Goal: Transaction & Acquisition: Purchase product/service

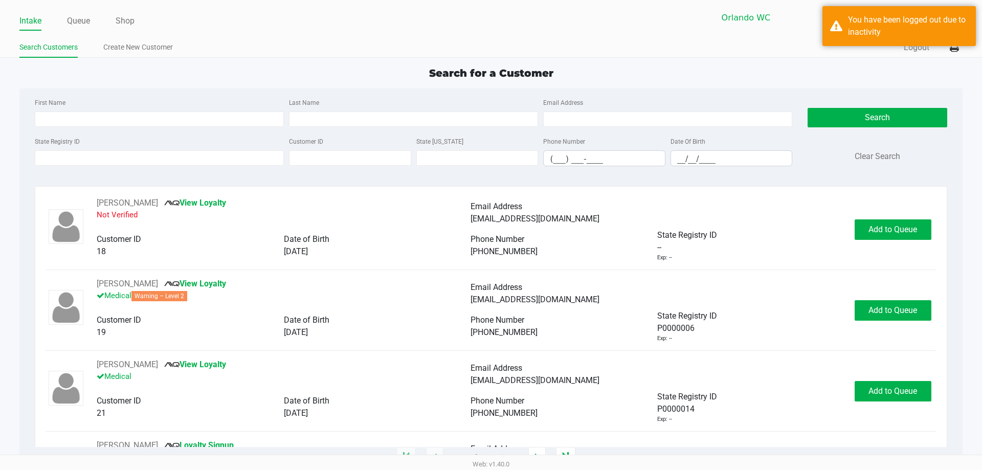
click at [70, 12] on div "Intake Queue Shop" at bounding box center [254, 20] width 471 height 19
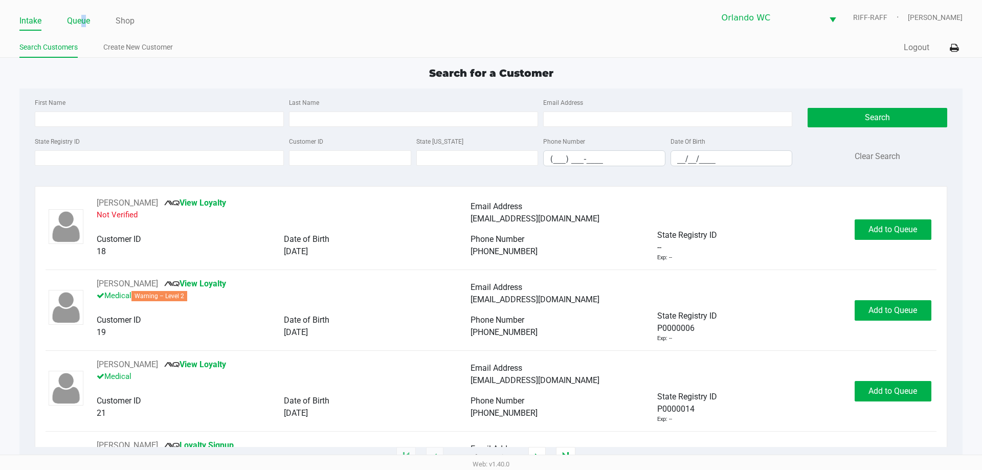
click at [85, 13] on li "Queue" at bounding box center [78, 22] width 23 height 18
drag, startPoint x: 17, startPoint y: 284, endPoint x: 12, endPoint y: 264, distance: 20.5
click at [17, 284] on app-all-customers "Search for a Customer First Name Last Name Email Address State Registry ID Cust…" at bounding box center [491, 261] width 982 height 392
click at [60, 116] on input "First Name" at bounding box center [159, 118] width 249 height 15
click at [69, 151] on input "State Registry ID" at bounding box center [159, 157] width 249 height 15
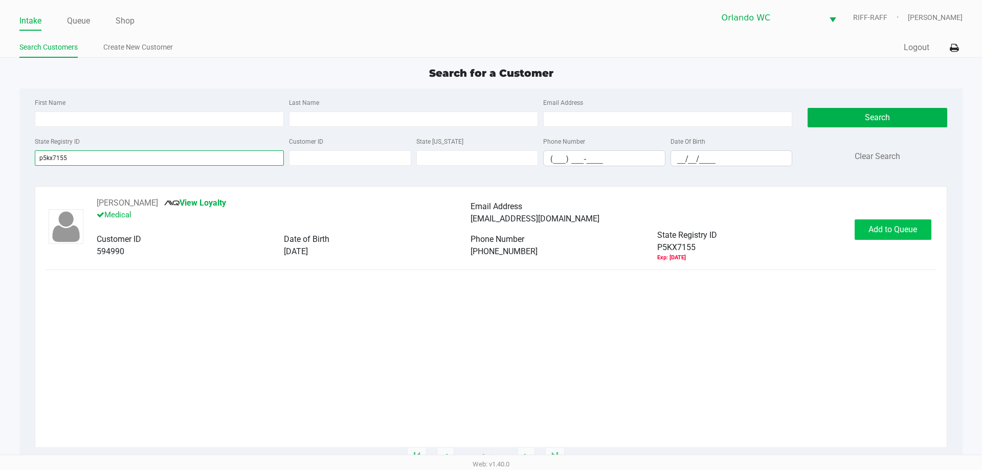
type input "p5kx7155"
click at [865, 229] on button "Add to Queue" at bounding box center [892, 229] width 77 height 20
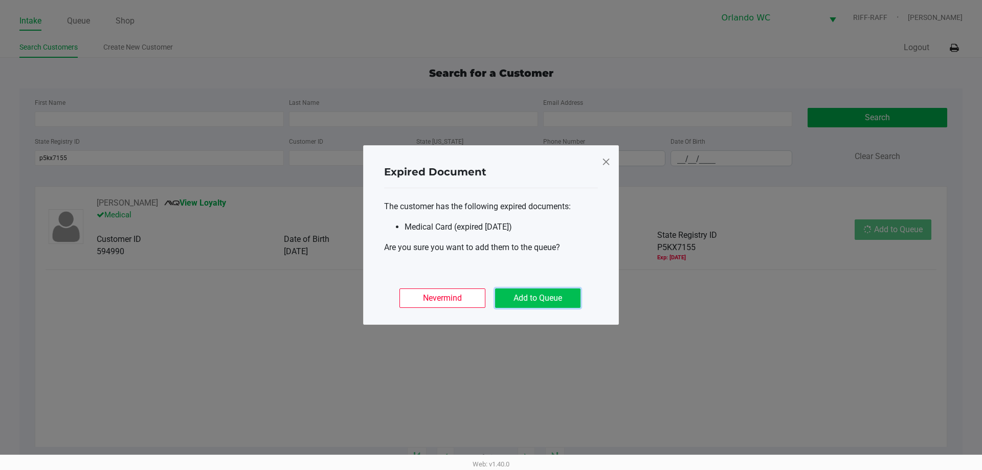
click at [546, 293] on button "Add to Queue" at bounding box center [537, 297] width 85 height 19
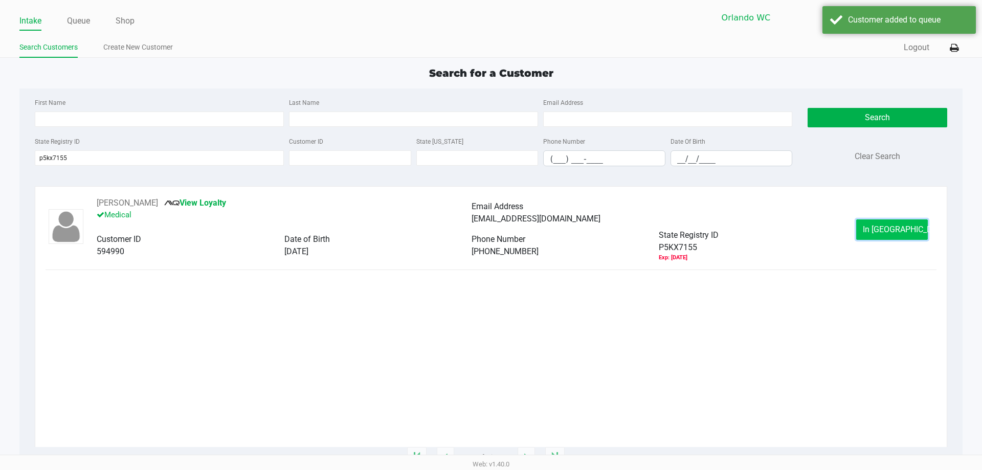
click at [870, 232] on button "In [GEOGRAPHIC_DATA]" at bounding box center [892, 229] width 72 height 20
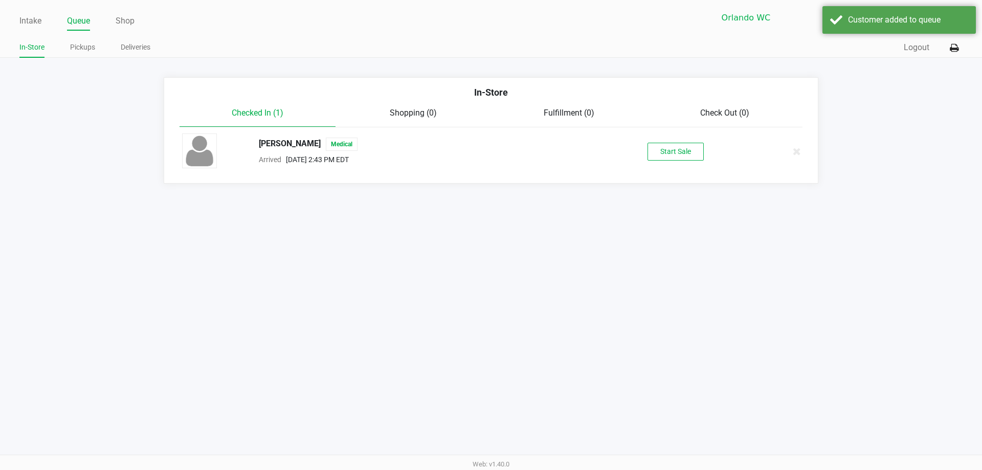
click at [699, 163] on div "[PERSON_NAME] Medical Arrived [DATE] 2:43 PM EDT Start Sale" at bounding box center [490, 151] width 633 height 36
click at [691, 156] on button "Start Sale" at bounding box center [675, 152] width 56 height 18
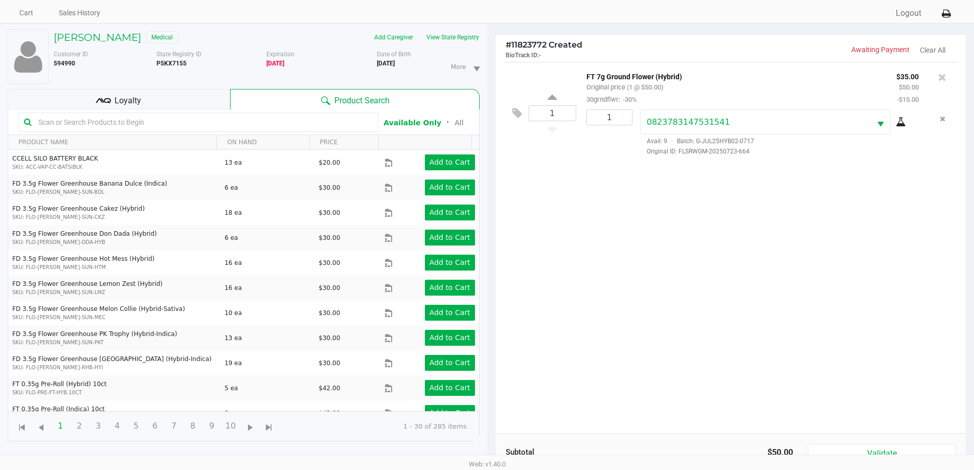
scroll to position [102, 0]
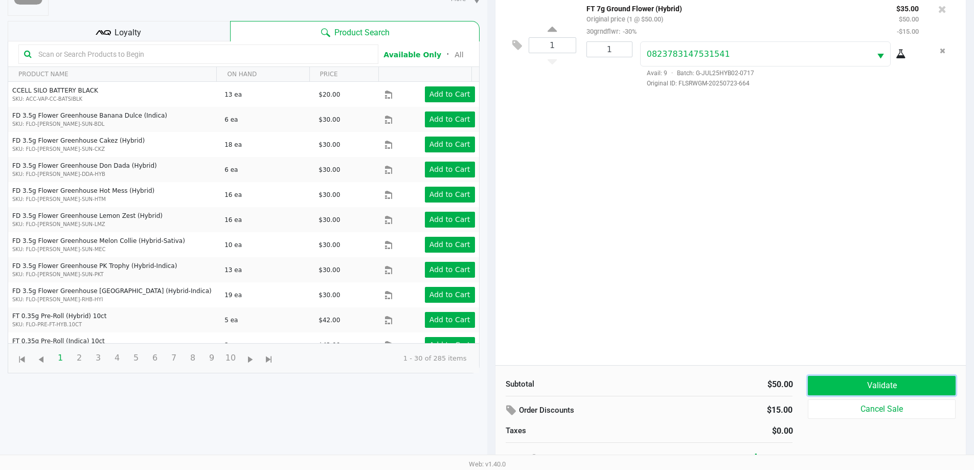
click at [913, 381] on button "Validate" at bounding box center [881, 385] width 147 height 19
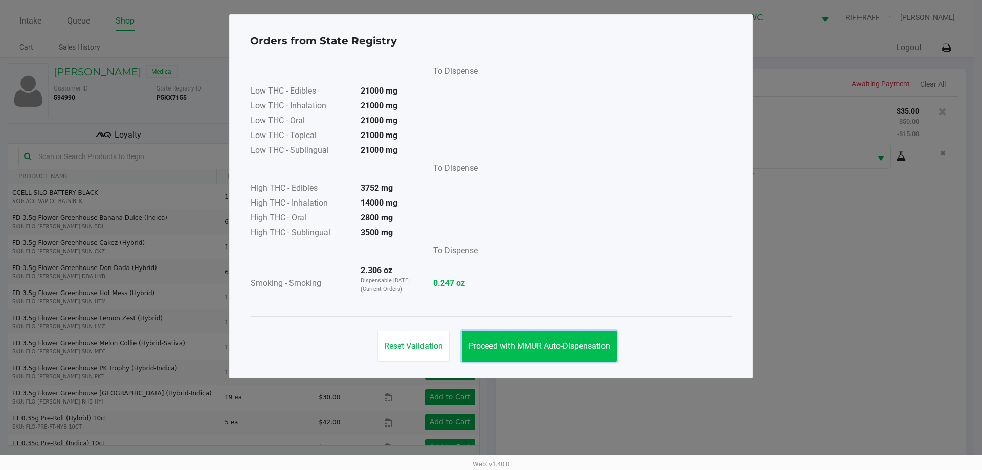
click at [568, 340] on button "Proceed with MMUR Auto-Dispensation" at bounding box center [539, 346] width 155 height 31
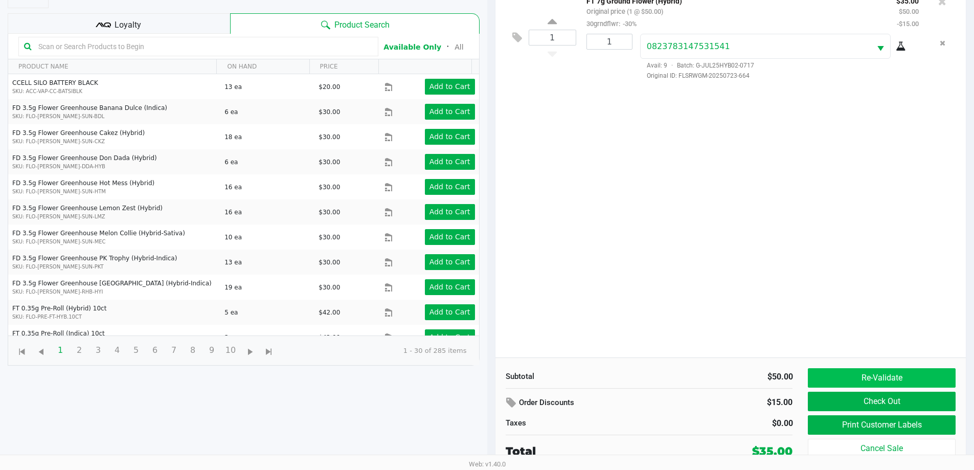
scroll to position [110, 0]
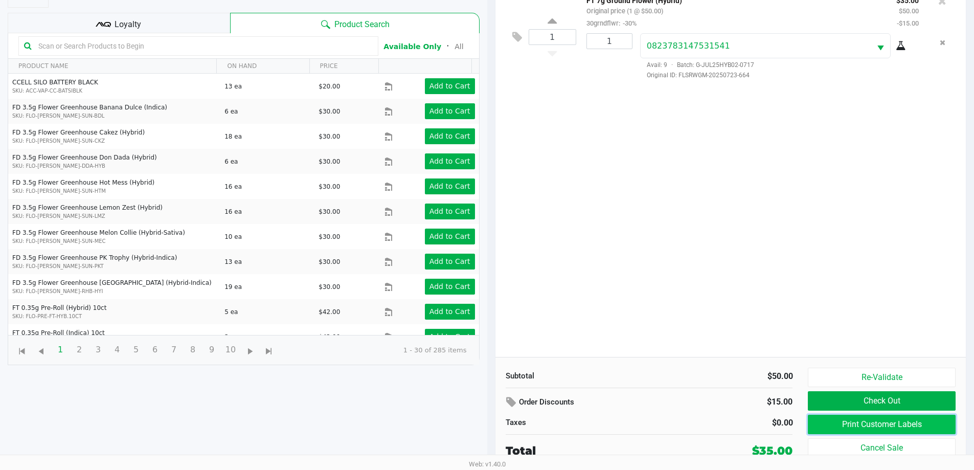
click at [871, 419] on button "Print Customer Labels" at bounding box center [881, 424] width 147 height 19
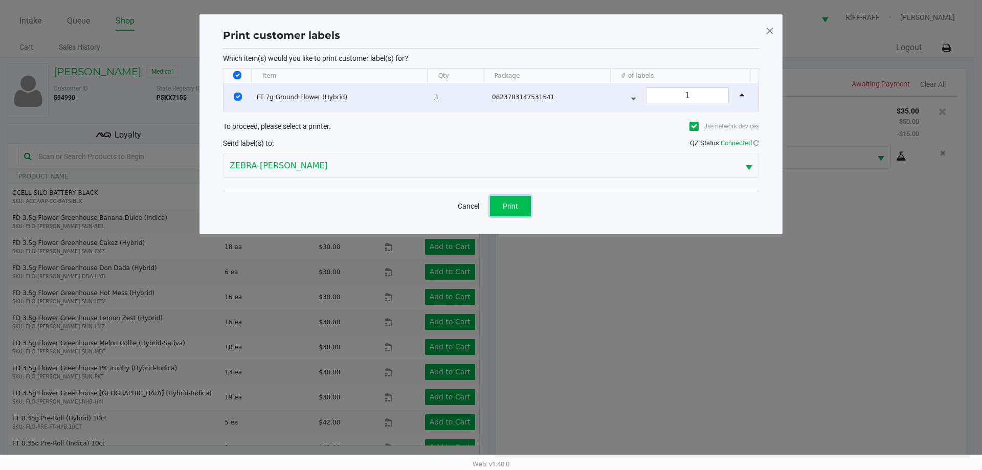
click at [511, 203] on span "Print" at bounding box center [510, 206] width 15 height 8
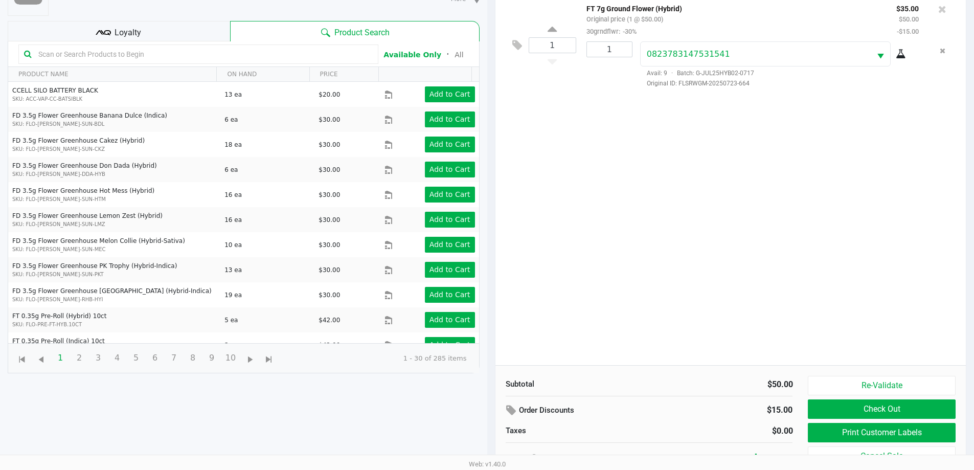
scroll to position [110, 0]
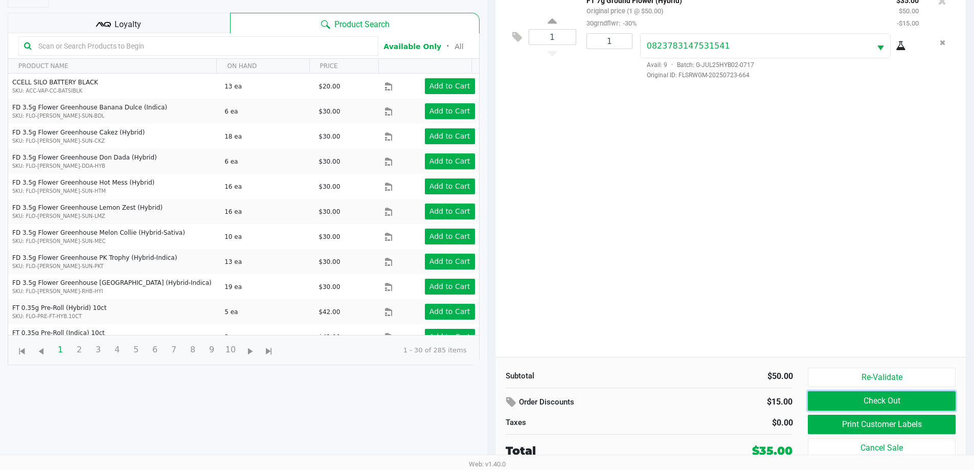
drag, startPoint x: 845, startPoint y: 399, endPoint x: 701, endPoint y: 371, distance: 146.5
click at [844, 399] on button "Check Out" at bounding box center [881, 400] width 147 height 19
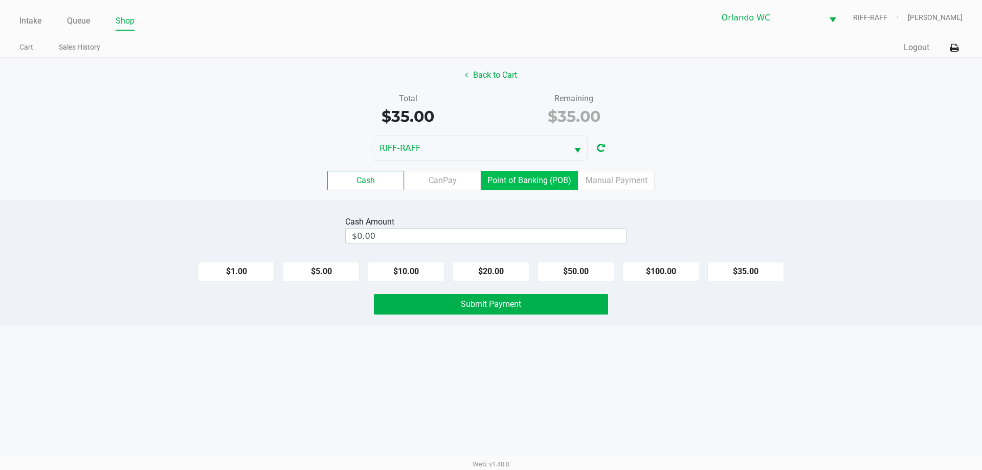
click at [522, 179] on label "Point of Banking (POB)" at bounding box center [529, 180] width 97 height 19
click at [0, 0] on 7 "Point of Banking (POB)" at bounding box center [0, 0] width 0 height 0
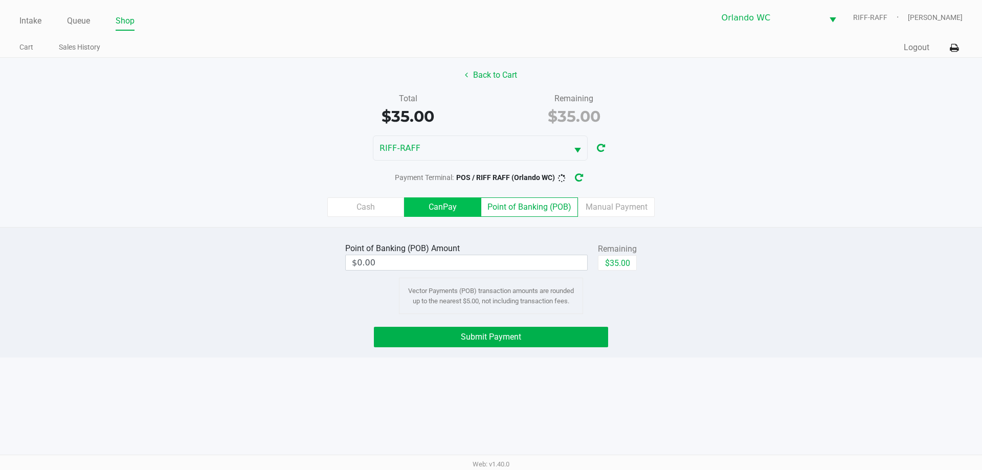
click at [451, 207] on label "CanPay" at bounding box center [442, 206] width 77 height 19
click at [0, 0] on 2 "CanPay" at bounding box center [0, 0] width 0 height 0
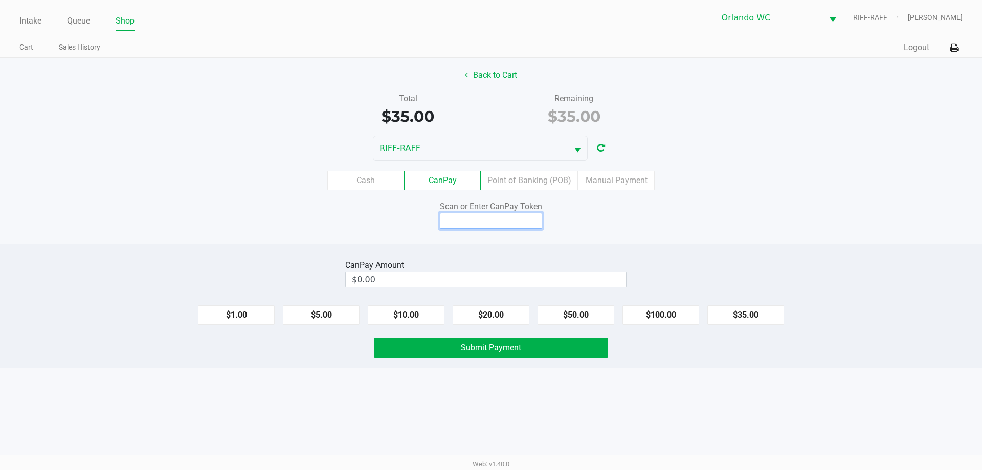
click at [480, 218] on input at bounding box center [491, 221] width 102 height 16
type input "X0123134Q"
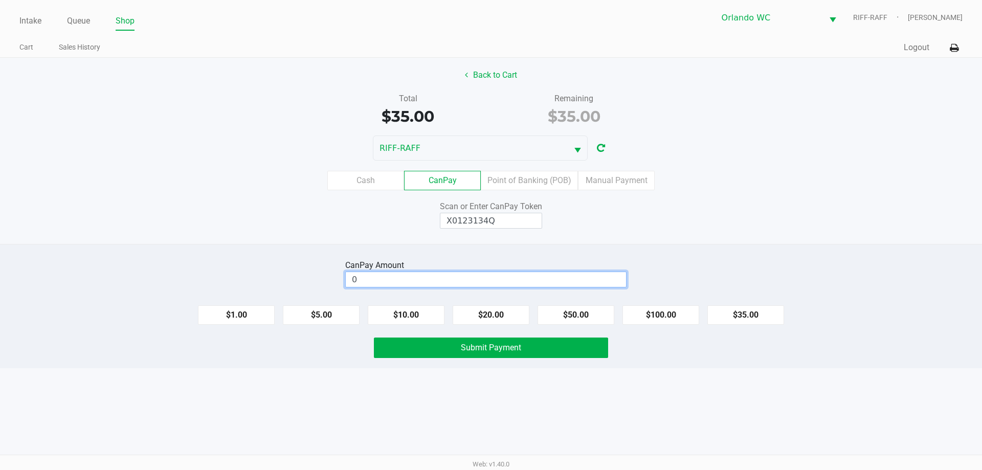
click at [493, 281] on input "0" at bounding box center [486, 279] width 280 height 15
click at [768, 318] on button "$35.00" at bounding box center [745, 314] width 77 height 19
type input "$35.00"
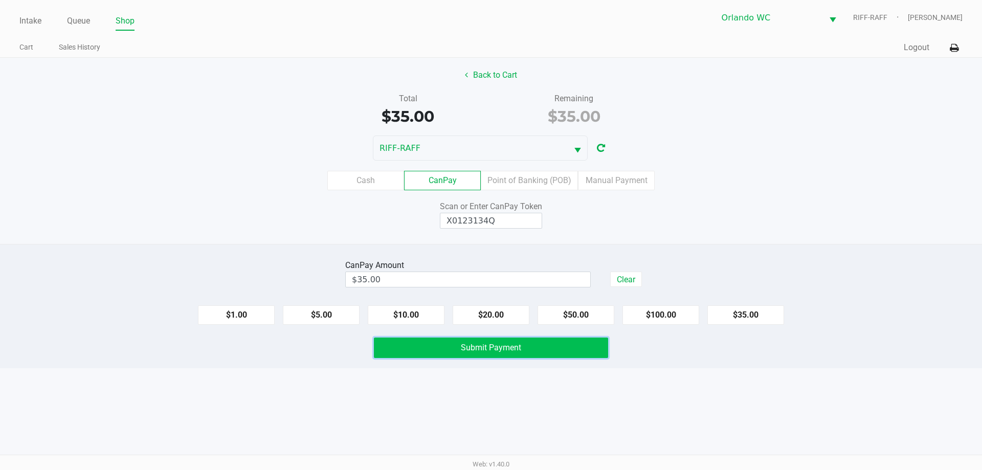
click at [507, 353] on button "Submit Payment" at bounding box center [491, 347] width 234 height 20
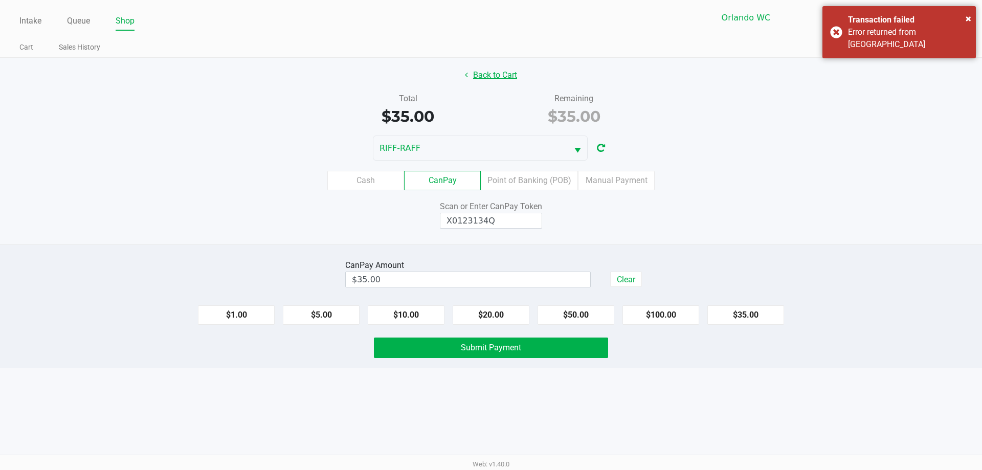
click at [511, 74] on button "Back to Cart" at bounding box center [490, 74] width 65 height 19
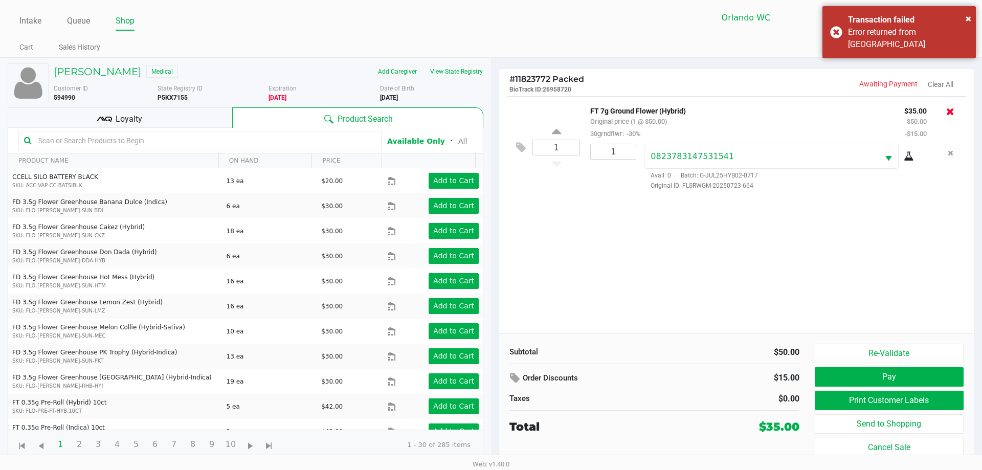
click at [948, 112] on icon at bounding box center [950, 111] width 8 height 10
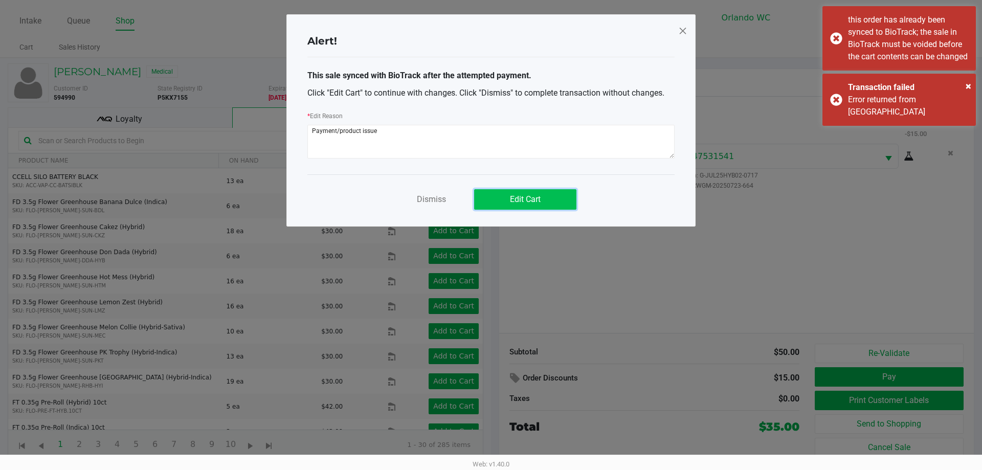
click at [532, 198] on span "Edit Cart" at bounding box center [525, 199] width 31 height 10
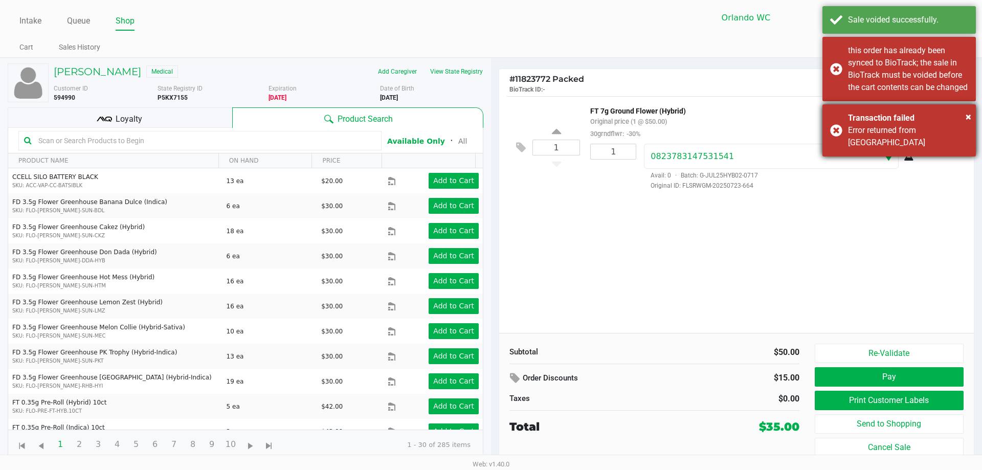
click at [964, 124] on div "Transaction failed" at bounding box center [908, 118] width 120 height 12
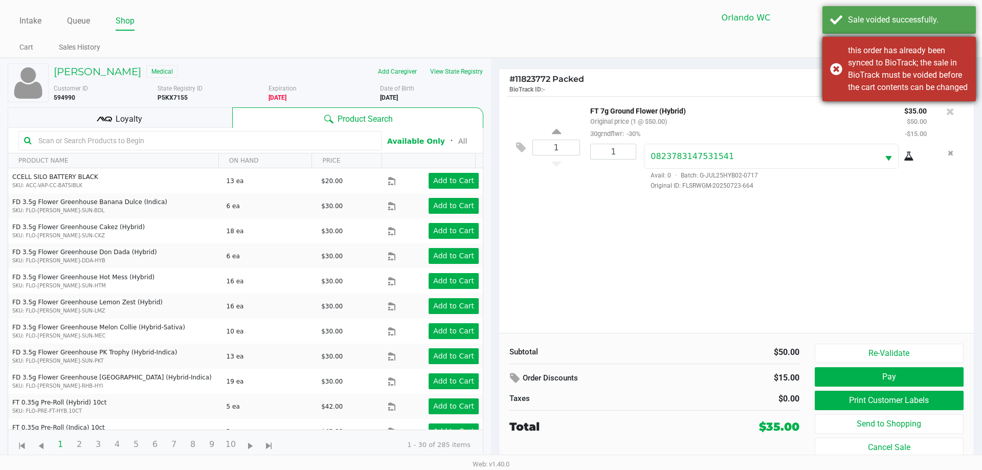
click at [835, 78] on div "this order has already been synced to BioTrack; the sale in BioTrack must be vo…" at bounding box center [898, 69] width 153 height 64
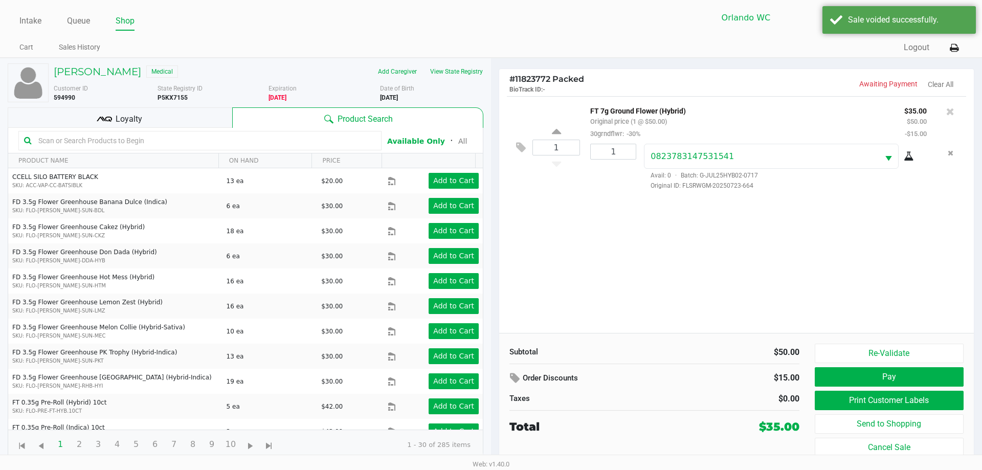
click at [949, 102] on div "1 FT 7g Ground Flower (Hybrid) Original price (1 @ $50.00) 30grndflwr: -30% $35…" at bounding box center [736, 147] width 459 height 102
click at [948, 110] on icon at bounding box center [950, 111] width 8 height 10
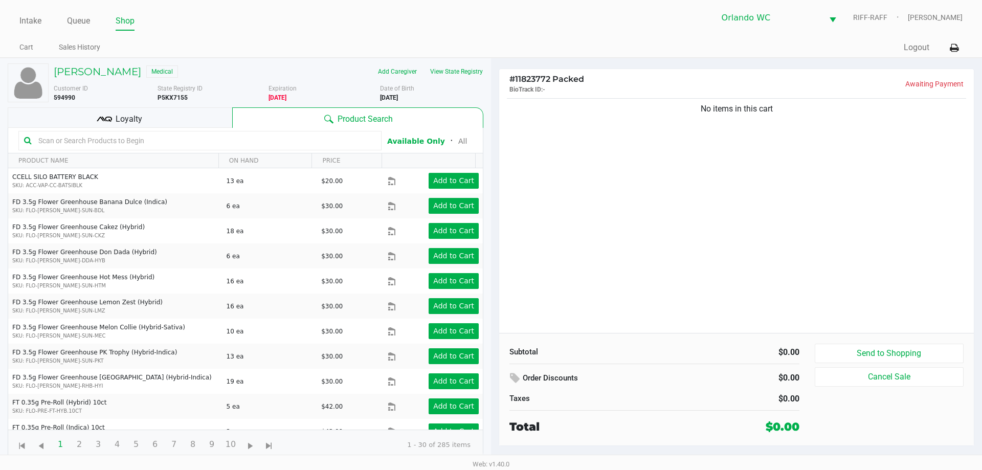
drag, startPoint x: 199, startPoint y: 134, endPoint x: 204, endPoint y: 135, distance: 5.1
click at [199, 134] on input "text" at bounding box center [204, 140] width 341 height 15
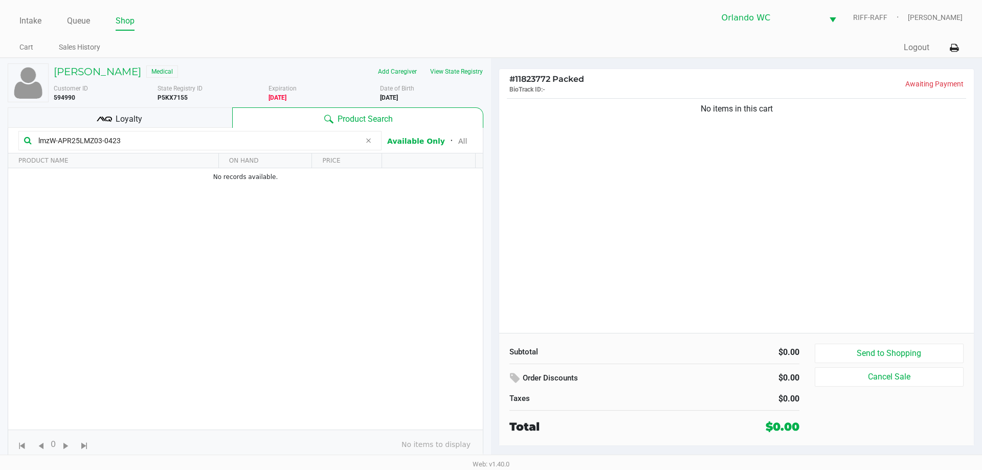
type input "lmzW-APR25LMZ03-0423"
click at [535, 191] on div "No items in this cart" at bounding box center [736, 214] width 474 height 237
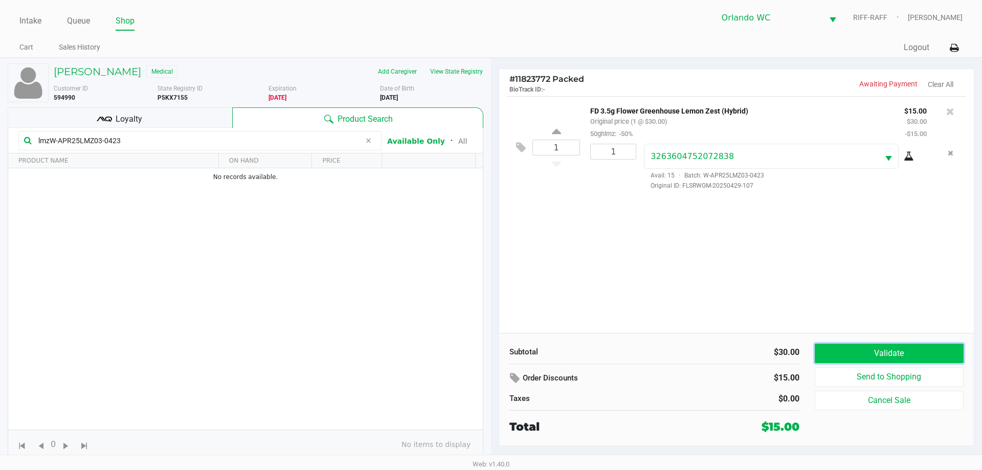
click at [856, 352] on button "Validate" at bounding box center [888, 353] width 149 height 19
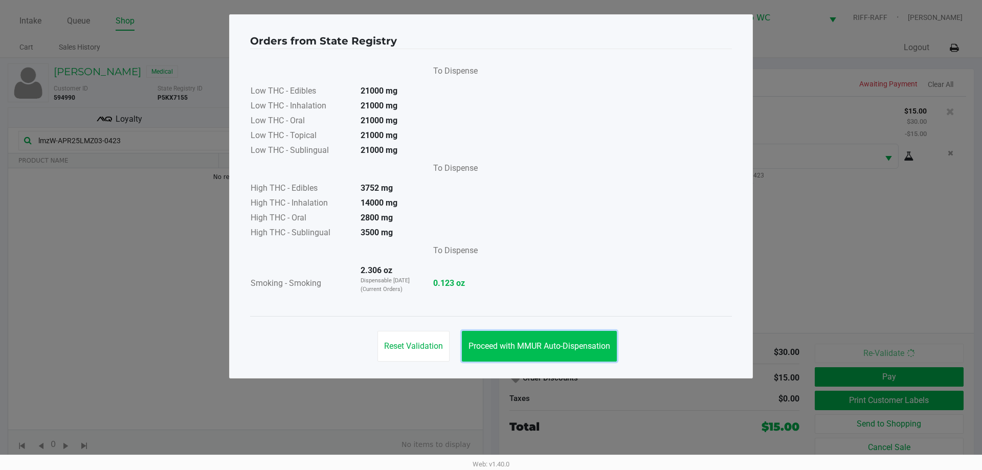
click at [564, 356] on button "Proceed with MMUR Auto-Dispensation" at bounding box center [539, 346] width 155 height 31
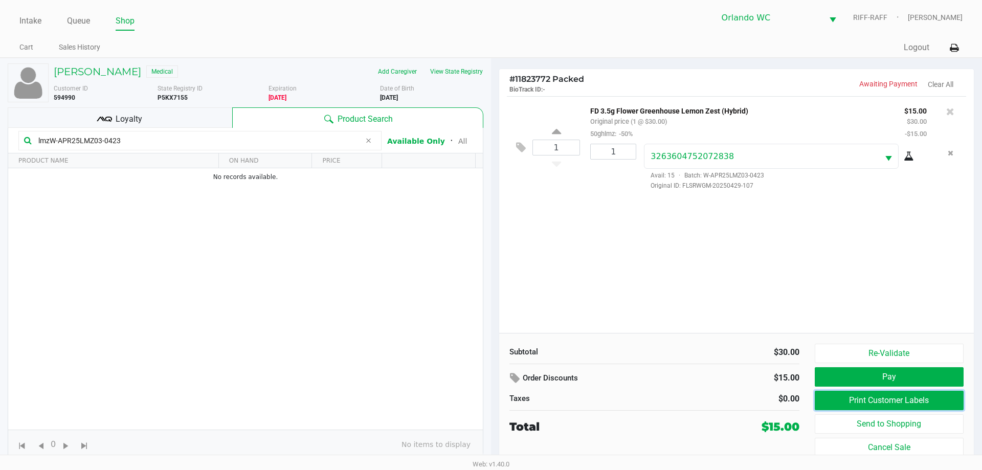
click at [846, 401] on button "Print Customer Labels" at bounding box center [888, 400] width 149 height 19
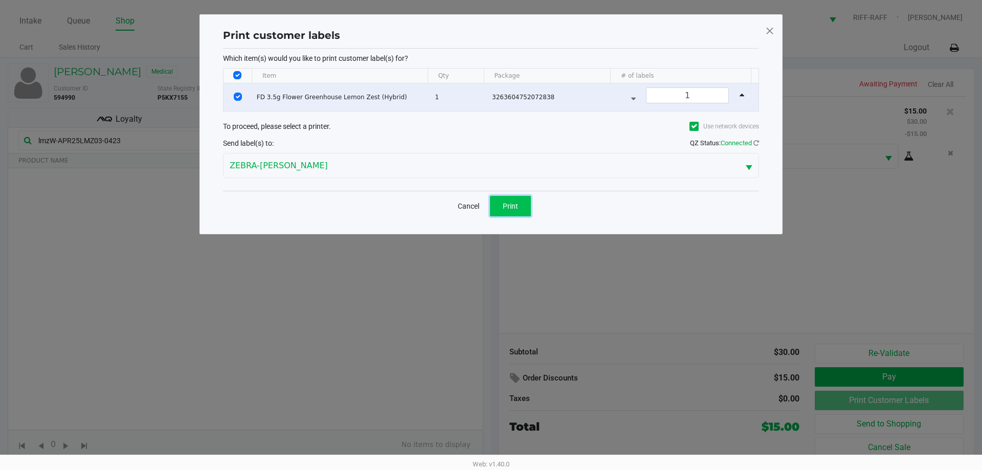
click at [526, 199] on button "Print" at bounding box center [510, 206] width 41 height 20
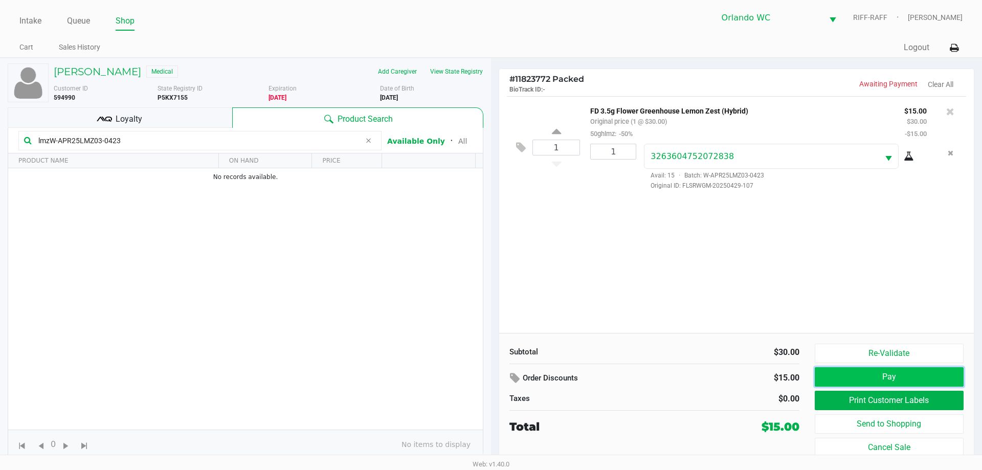
click at [861, 376] on button "Pay" at bounding box center [888, 376] width 149 height 19
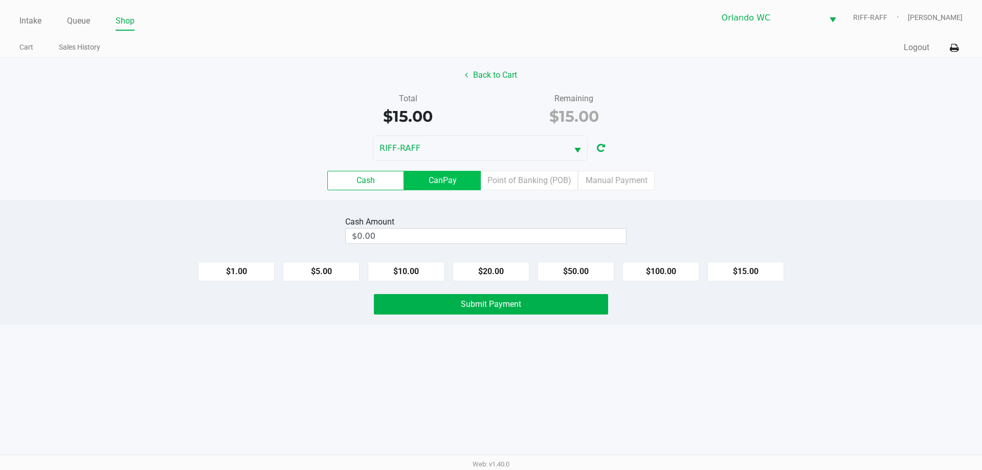
click at [465, 182] on label "CanPay" at bounding box center [442, 180] width 77 height 19
click at [0, 0] on 2 "CanPay" at bounding box center [0, 0] width 0 height 0
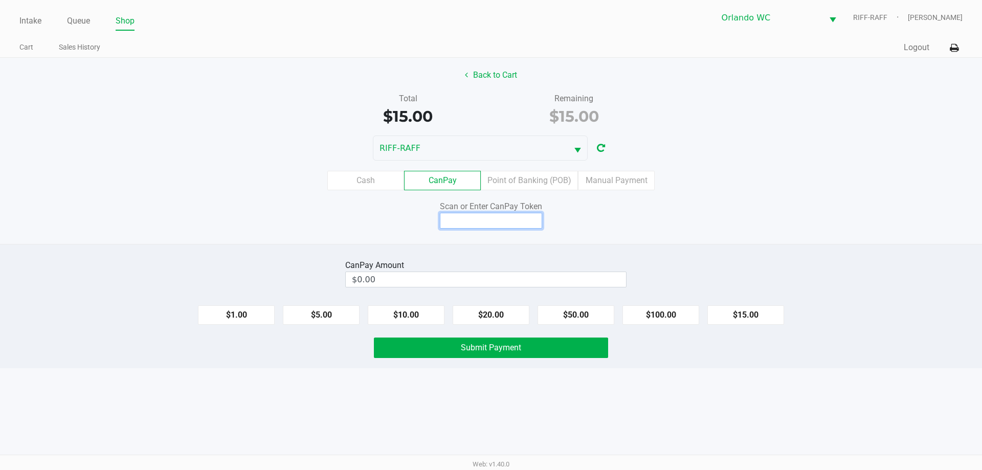
click at [508, 218] on input at bounding box center [491, 221] width 102 height 16
type input "Q2822818X"
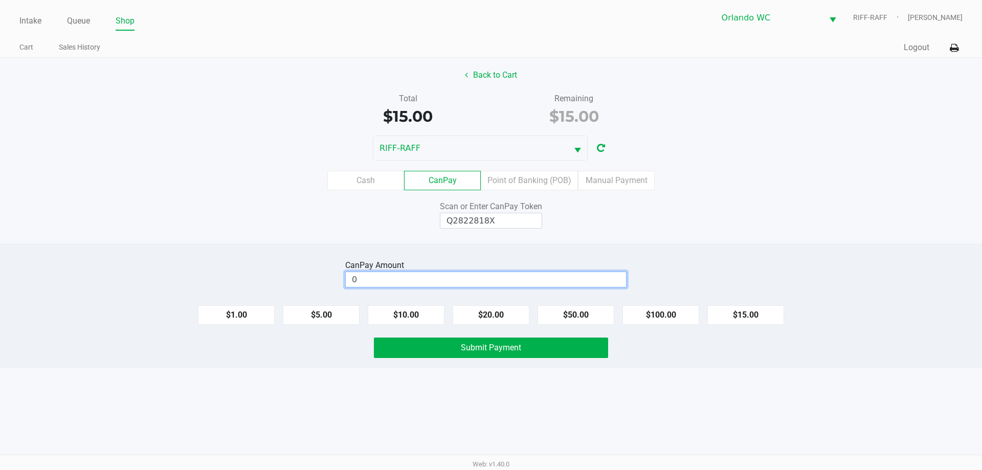
click at [562, 281] on input "0" at bounding box center [486, 279] width 280 height 15
click at [765, 311] on button "$15.00" at bounding box center [745, 314] width 77 height 19
type input "$15.00"
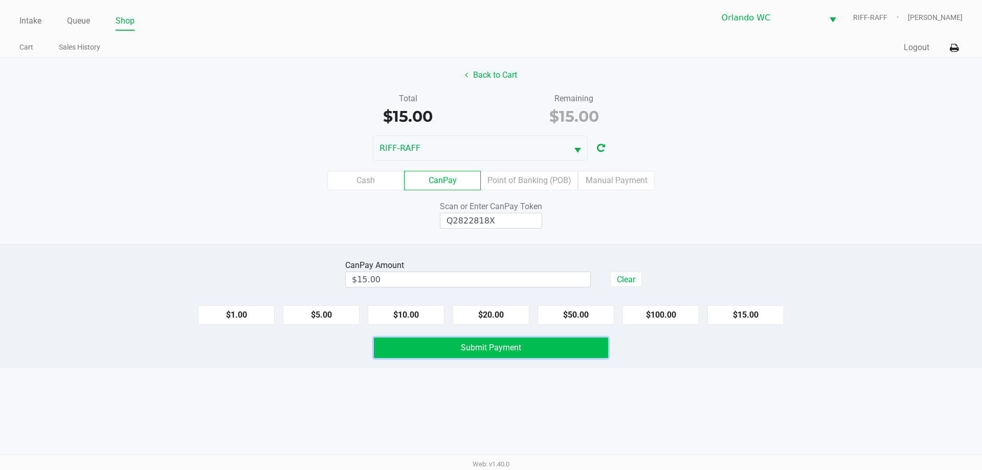
click at [534, 347] on button "Submit Payment" at bounding box center [491, 347] width 234 height 20
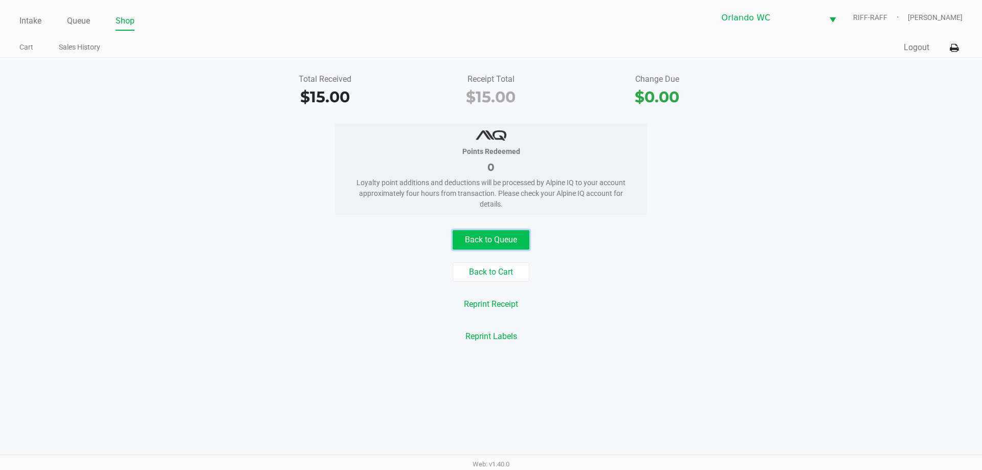
click at [487, 232] on button "Back to Queue" at bounding box center [490, 239] width 77 height 19
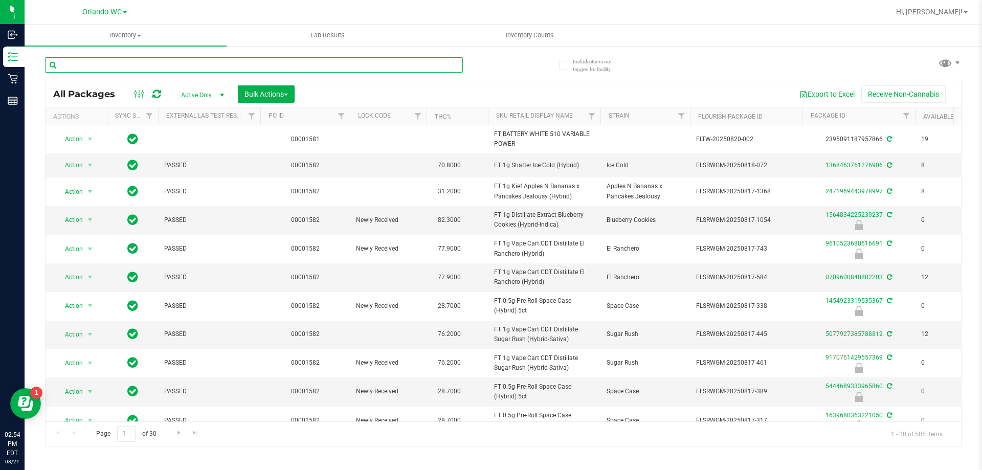
click at [163, 67] on input "text" at bounding box center [254, 64] width 418 height 15
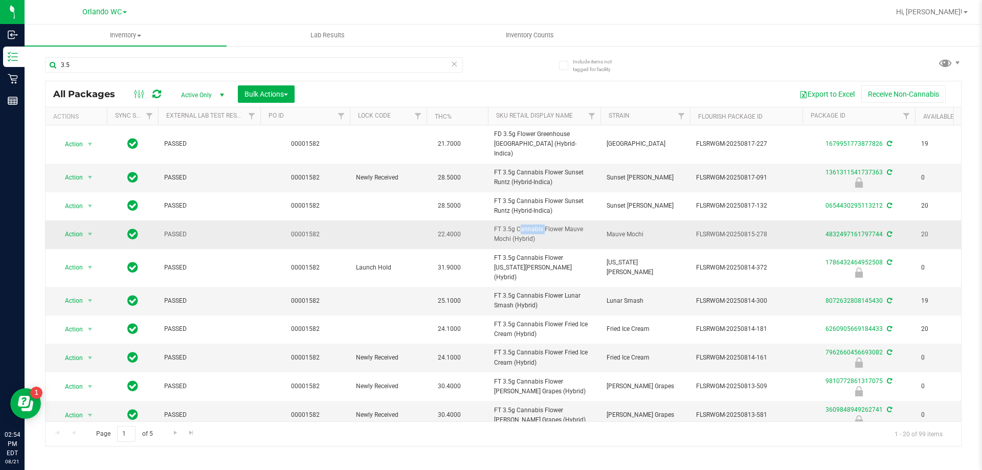
drag, startPoint x: 497, startPoint y: 218, endPoint x: 515, endPoint y: 222, distance: 18.7
click at [515, 222] on td "FT 3.5g Cannabis Flower Mauve Mochi (Hybrid)" at bounding box center [544, 234] width 112 height 28
copy span "FT 3.5g"
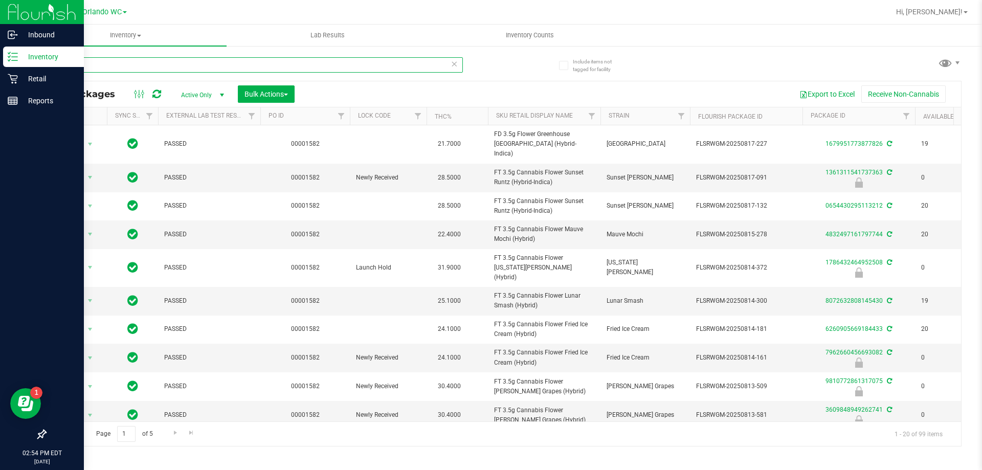
drag, startPoint x: 81, startPoint y: 62, endPoint x: 0, endPoint y: 65, distance: 81.3
click at [0, 65] on div "Inbound Inventory Retail Reports 02:54 PM EDT 08/21/2025 08/21 Orlando WC Hi, L…" at bounding box center [491, 235] width 982 height 470
paste input "FT 3.5g"
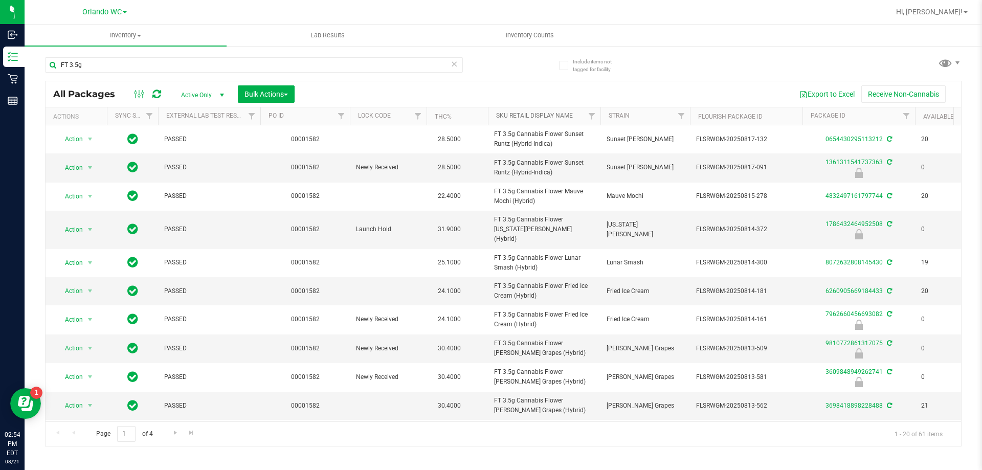
click at [511, 117] on link "Sku Retail Display Name" at bounding box center [534, 115] width 77 height 7
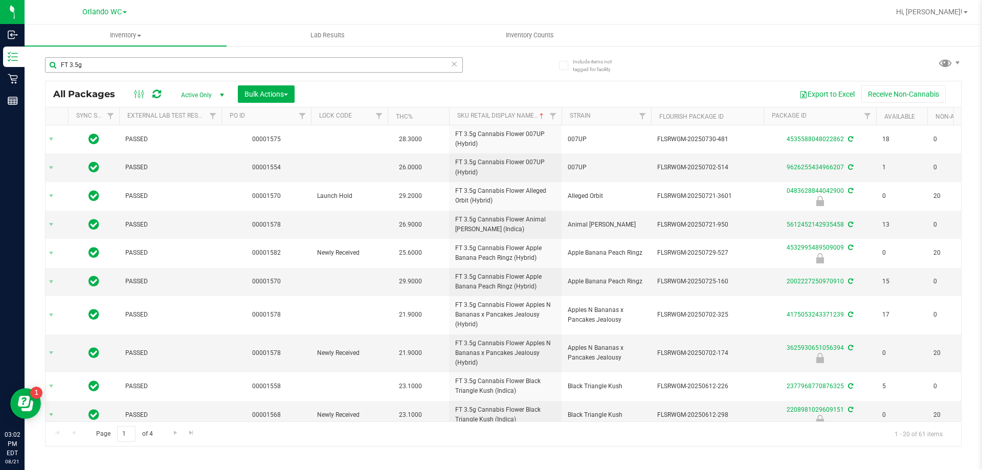
drag, startPoint x: 101, startPoint y: 75, endPoint x: 98, endPoint y: 59, distance: 16.1
click at [101, 73] on div "FT 3.5g" at bounding box center [254, 69] width 418 height 24
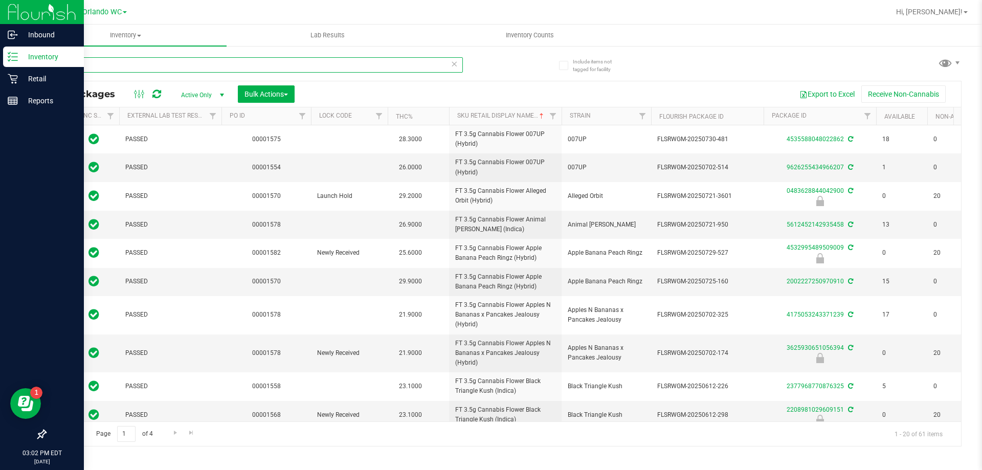
drag, startPoint x: 98, startPoint y: 59, endPoint x: 0, endPoint y: 52, distance: 98.4
click at [0, 53] on div "Inbound Inventory Retail Reports 03:02 PM EDT 08/21/2025 08/21 Orlando WC Hi, L…" at bounding box center [491, 235] width 982 height 470
type input "abz"
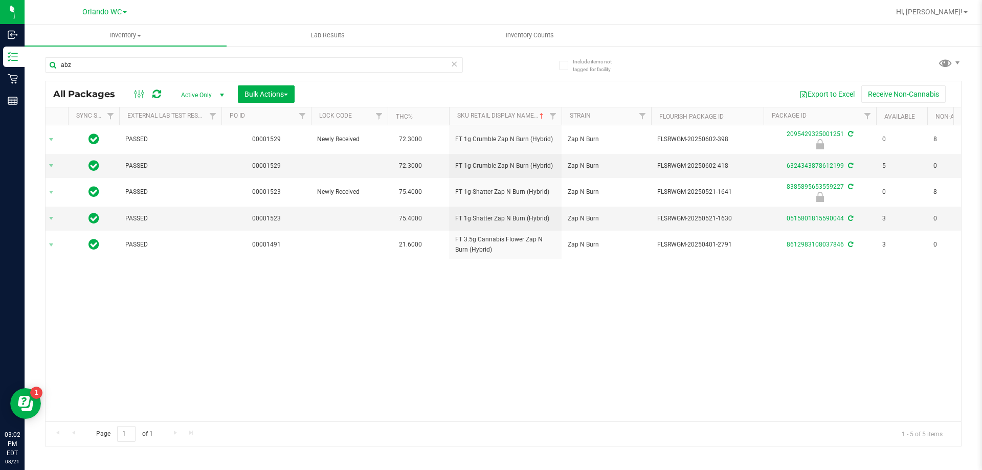
drag, startPoint x: 544, startPoint y: 340, endPoint x: 543, endPoint y: 349, distance: 8.2
click at [543, 349] on div "Action Action Edit attributes Global inventory Locate package Package audit log…" at bounding box center [502, 273] width 915 height 296
